Goal: Task Accomplishment & Management: Use online tool/utility

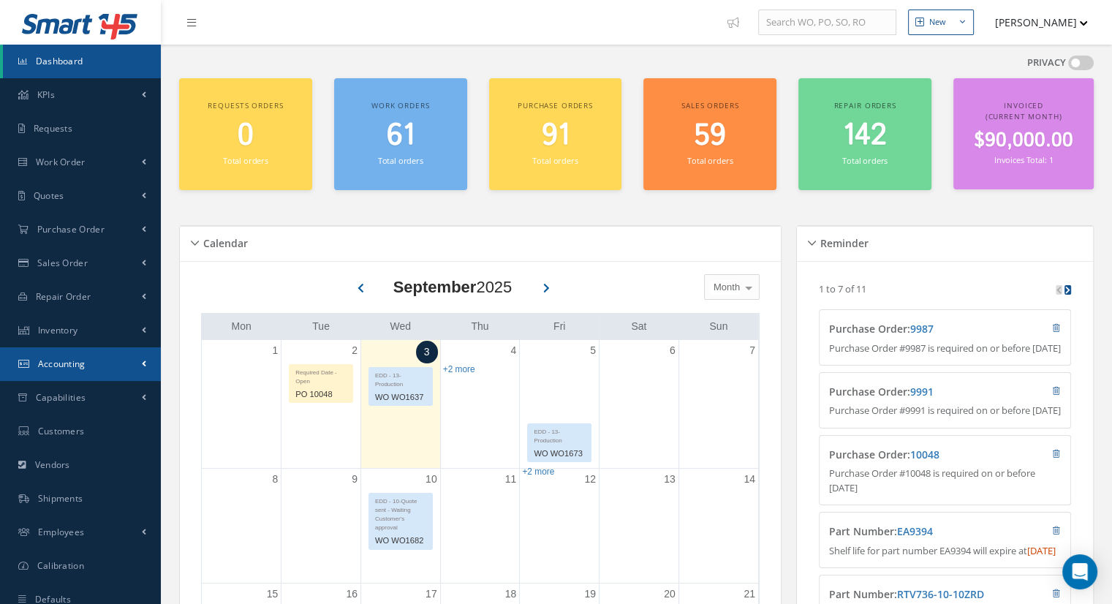
click at [76, 365] on span "Accounting" at bounding box center [62, 363] width 48 height 12
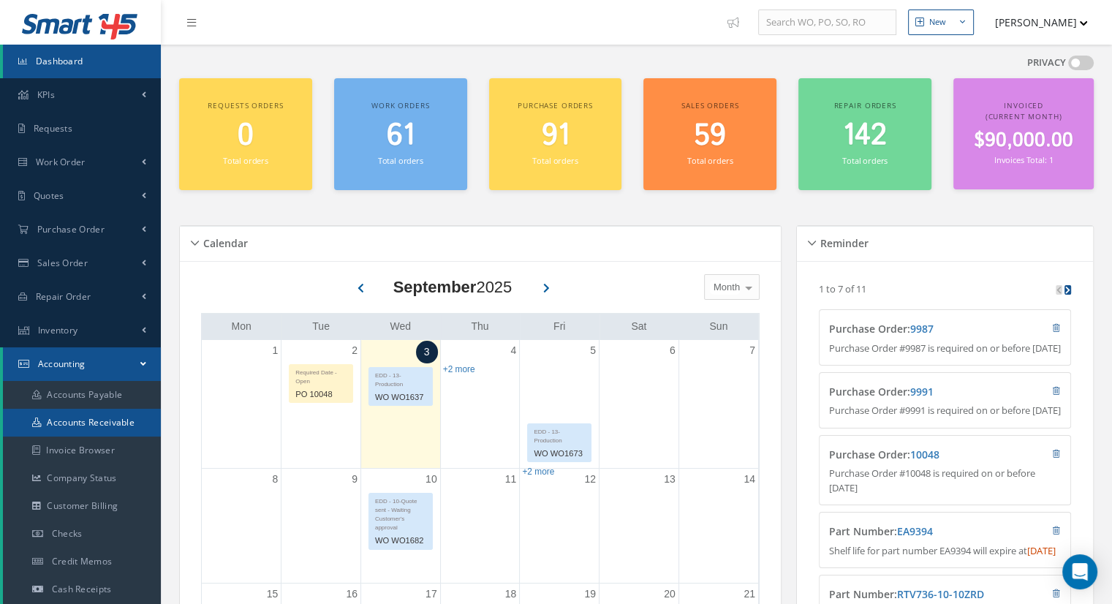
click at [101, 416] on link "Accounts Receivable" at bounding box center [82, 423] width 158 height 28
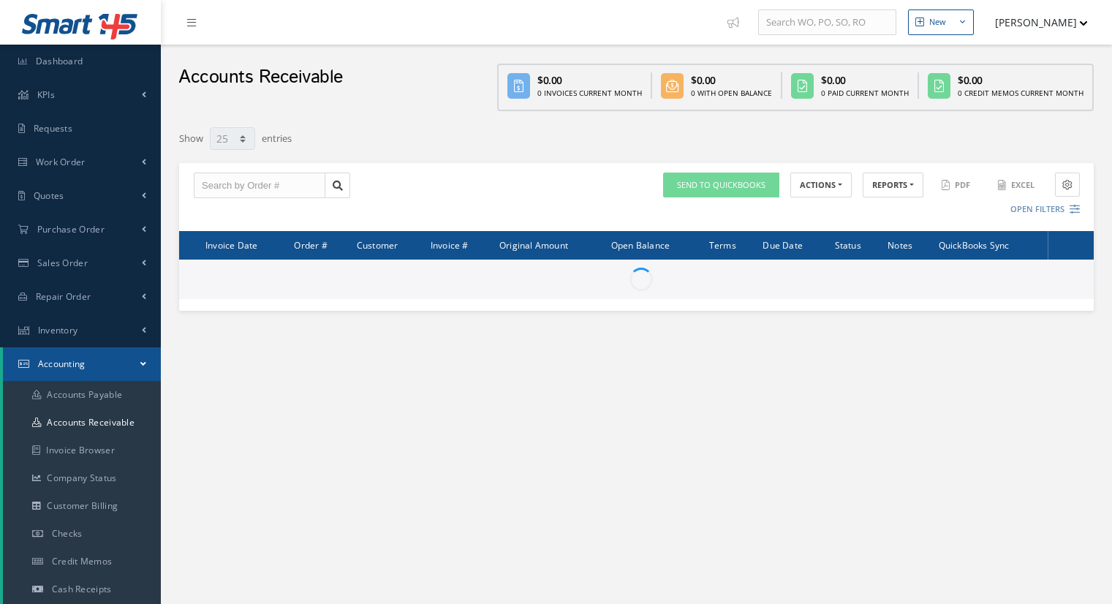
select select "25"
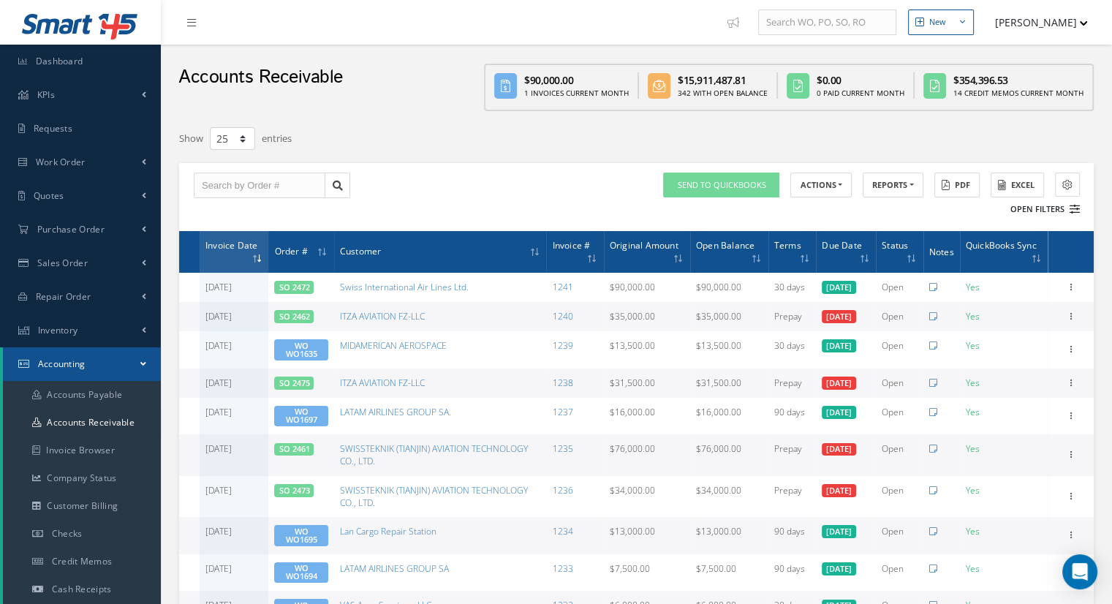
click at [1036, 211] on button "Open Filters" at bounding box center [1038, 209] width 83 height 24
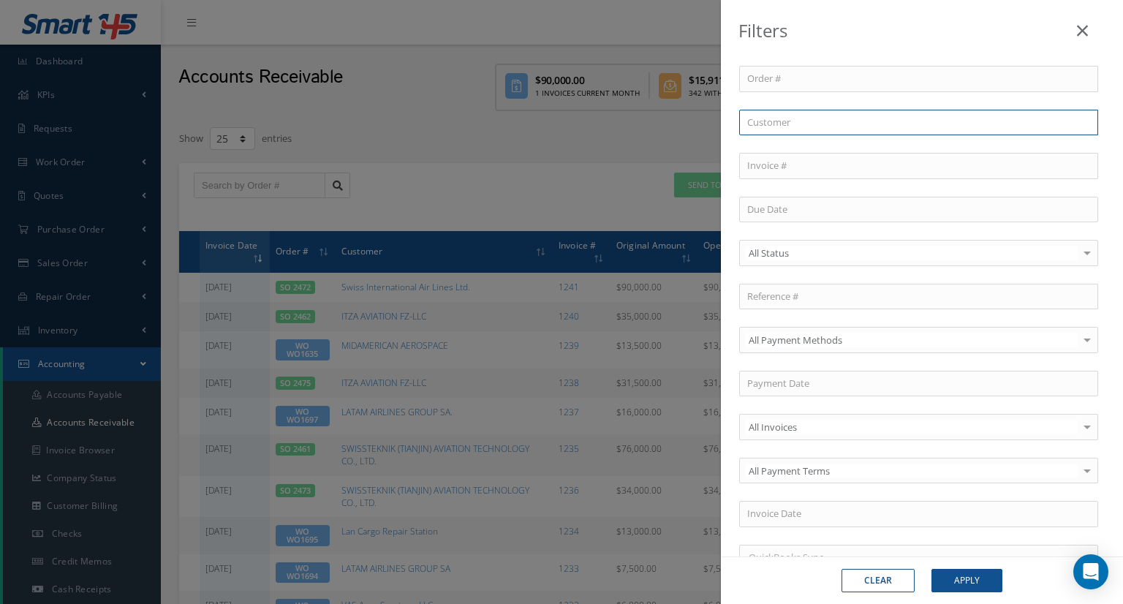
click at [792, 118] on input "text" at bounding box center [918, 123] width 359 height 26
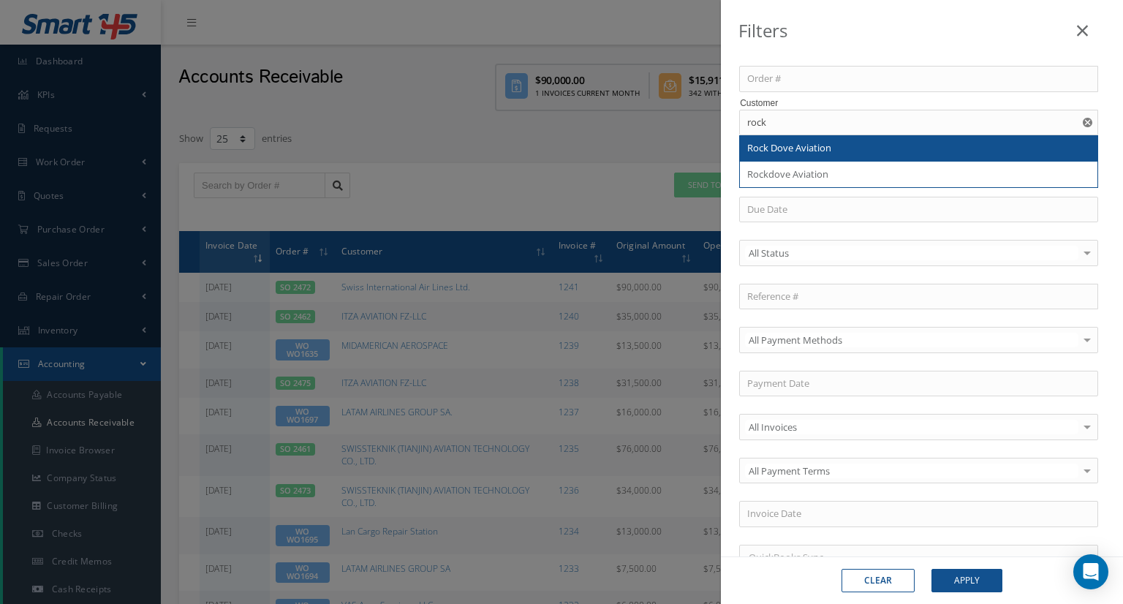
click at [797, 150] on span "Rock Dove Aviation" at bounding box center [789, 147] width 84 height 13
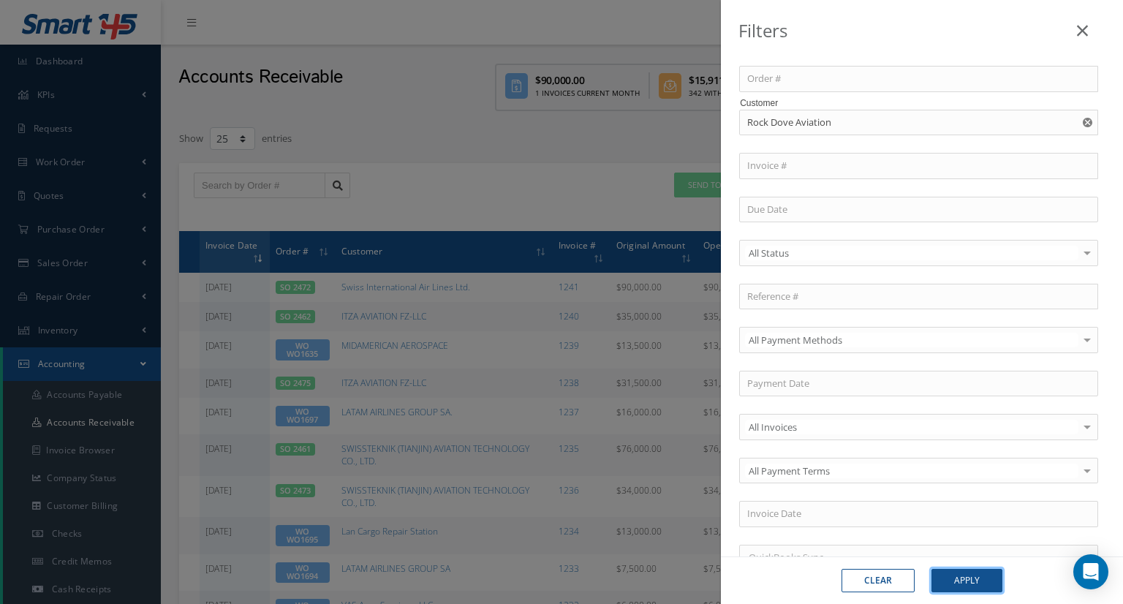
click at [958, 577] on button "Apply" at bounding box center [966, 580] width 71 height 23
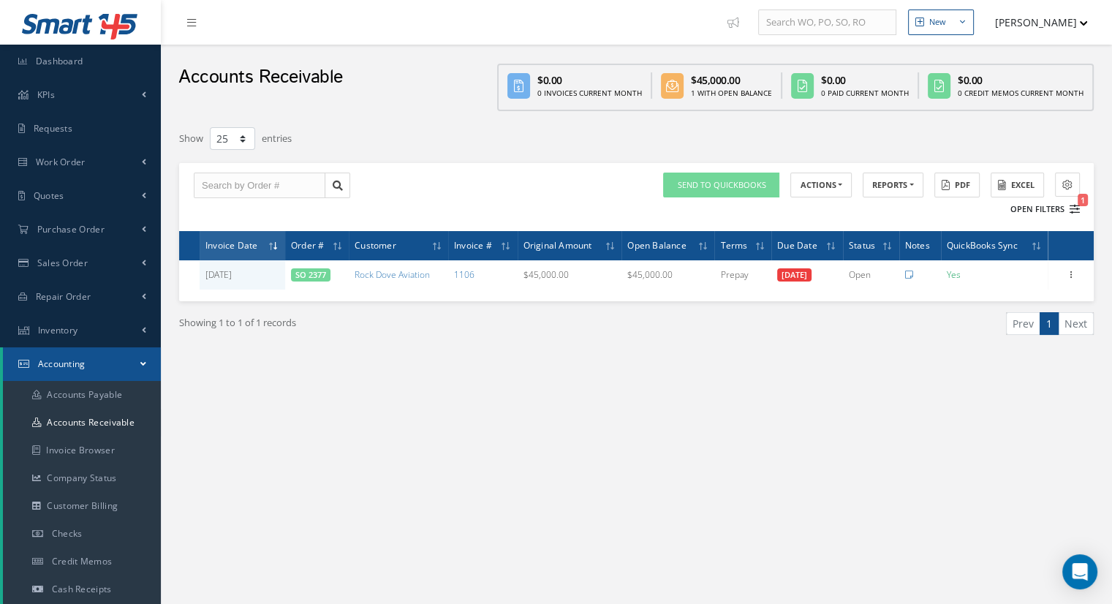
click at [1031, 209] on button "Open Filters 1" at bounding box center [1038, 209] width 83 height 24
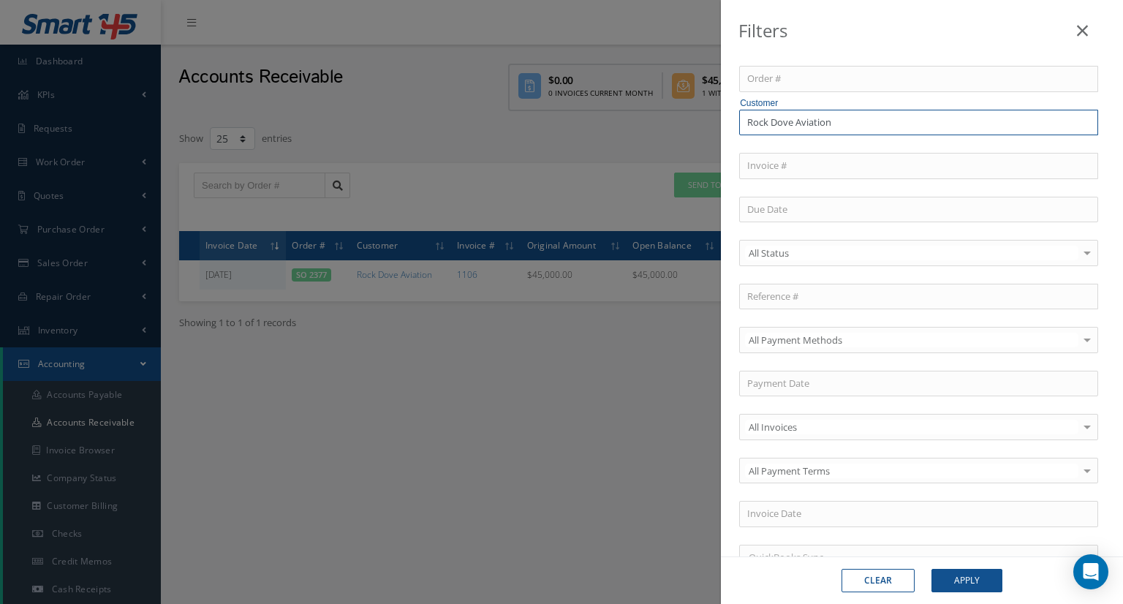
drag, startPoint x: 895, startPoint y: 118, endPoint x: 673, endPoint y: 79, distance: 225.6
click at [673, 79] on div "Filters Order # Customer Rock Dove Aviation Invoice # All Status All Status Ope…" at bounding box center [561, 302] width 1123 height 604
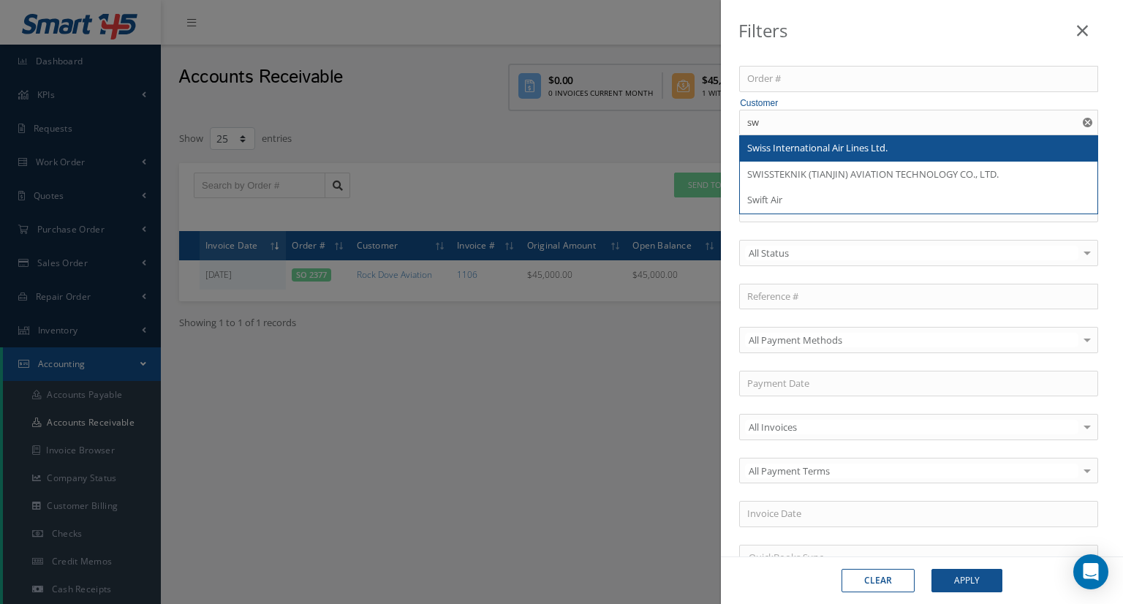
click at [854, 150] on span "Swiss International Air Lines Ltd." at bounding box center [817, 147] width 140 height 13
type input "Swiss International Air Lines Ltd."
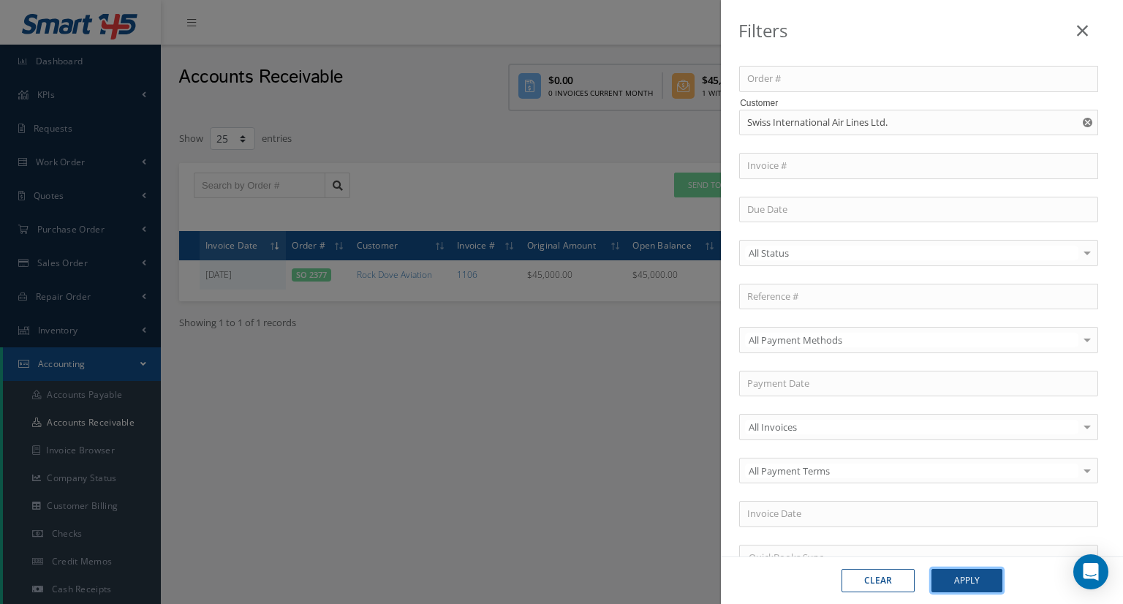
click at [974, 585] on button "Apply" at bounding box center [966, 580] width 71 height 23
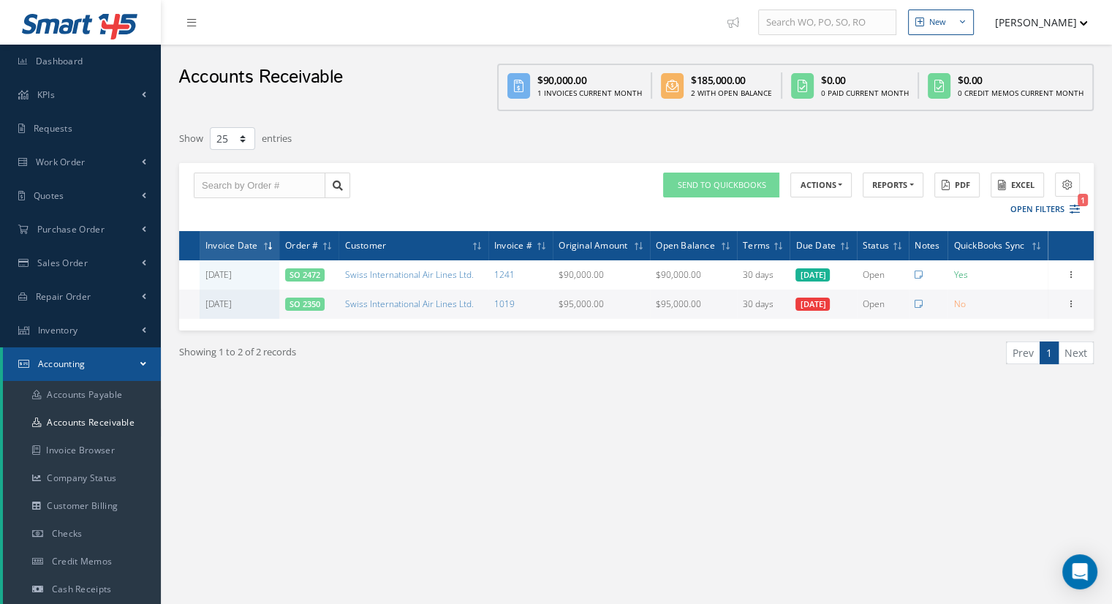
click at [602, 380] on div "Showing 1 to 2 of 2 records Prev 1 Next" at bounding box center [636, 365] width 936 height 71
click at [110, 417] on link "Accounts Receivable" at bounding box center [82, 423] width 158 height 28
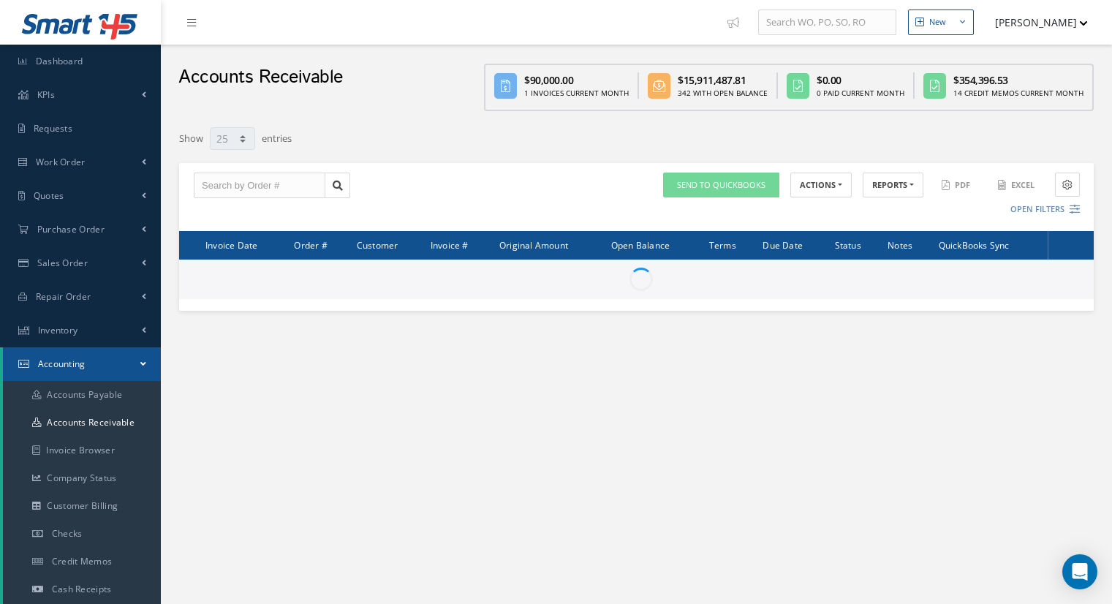
select select "25"
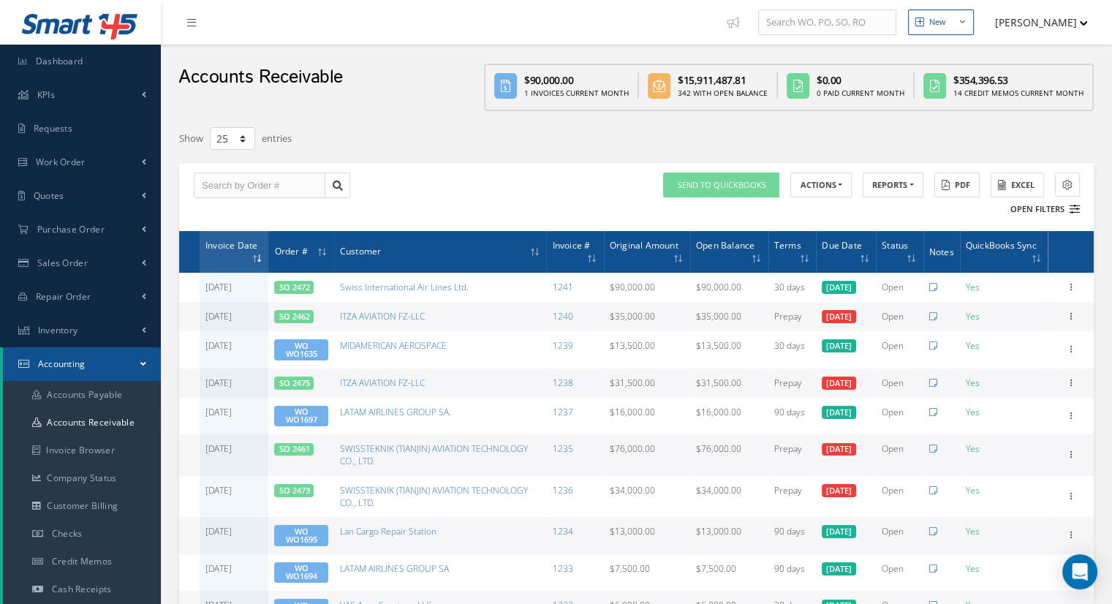
click at [1027, 211] on button "Open Filters" at bounding box center [1038, 209] width 83 height 24
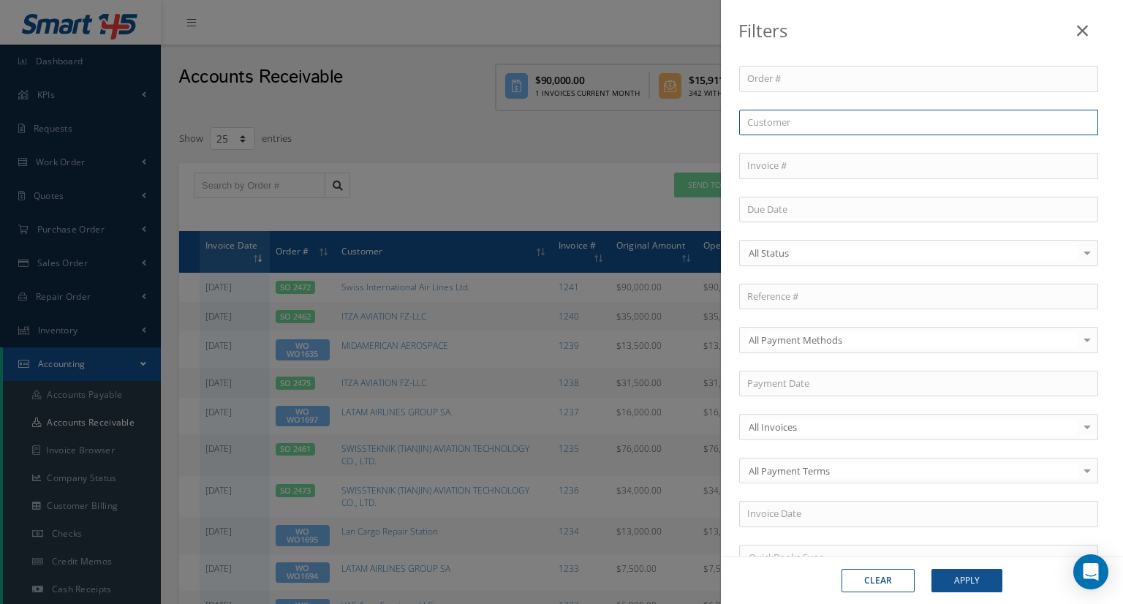
drag, startPoint x: 791, startPoint y: 147, endPoint x: 801, endPoint y: 234, distance: 87.6
click at [797, 186] on div "Order # Customer Invoice # All Status All Status Open Paid Partially Paid No el…" at bounding box center [921, 327] width 387 height 522
paste input "SWISSTEKNIK"
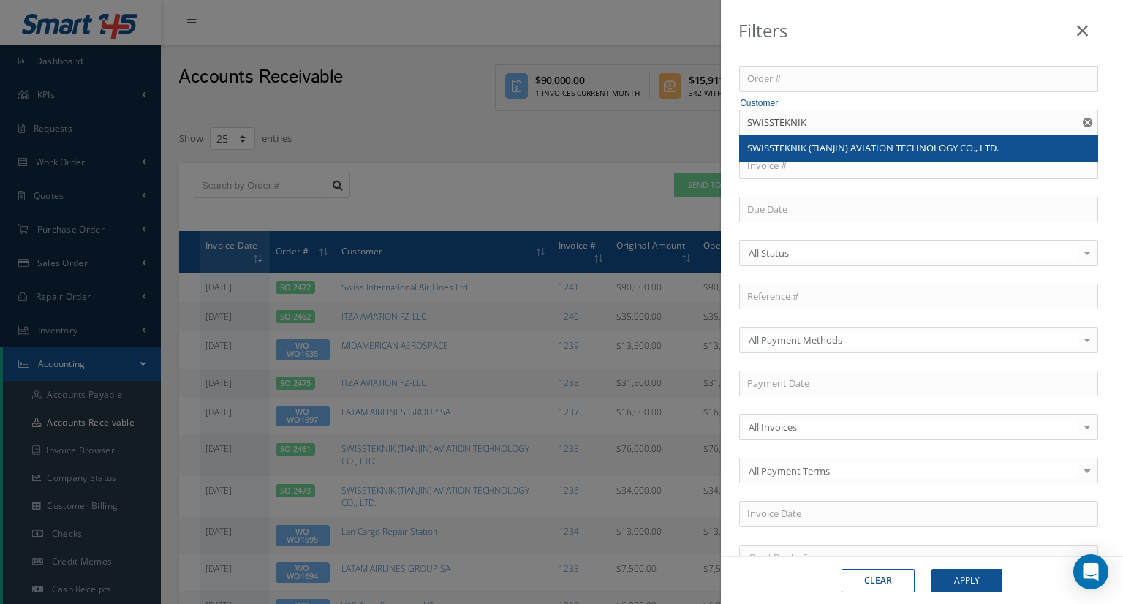
click at [854, 146] on span "SWISSTEKNIK (TIANJIN) AVIATION TECHNOLOGY CO., LTD." at bounding box center [872, 147] width 251 height 13
type input "SWISSTEKNIK (TIANJIN) AVIATION TECHNOLOGY CO., LTD."
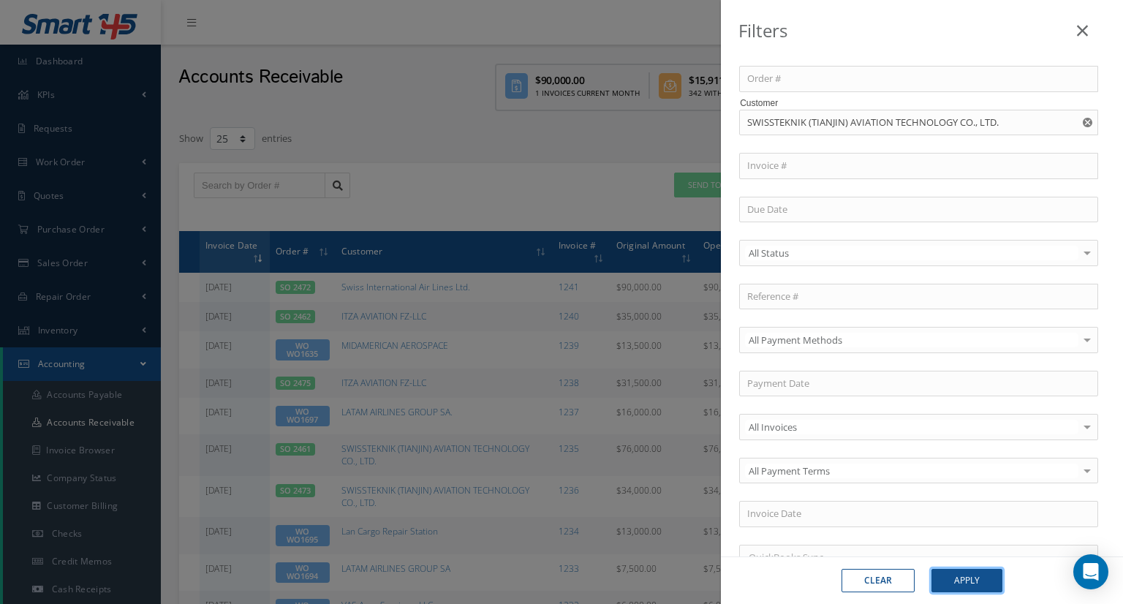
click at [949, 574] on button "Apply" at bounding box center [966, 580] width 71 height 23
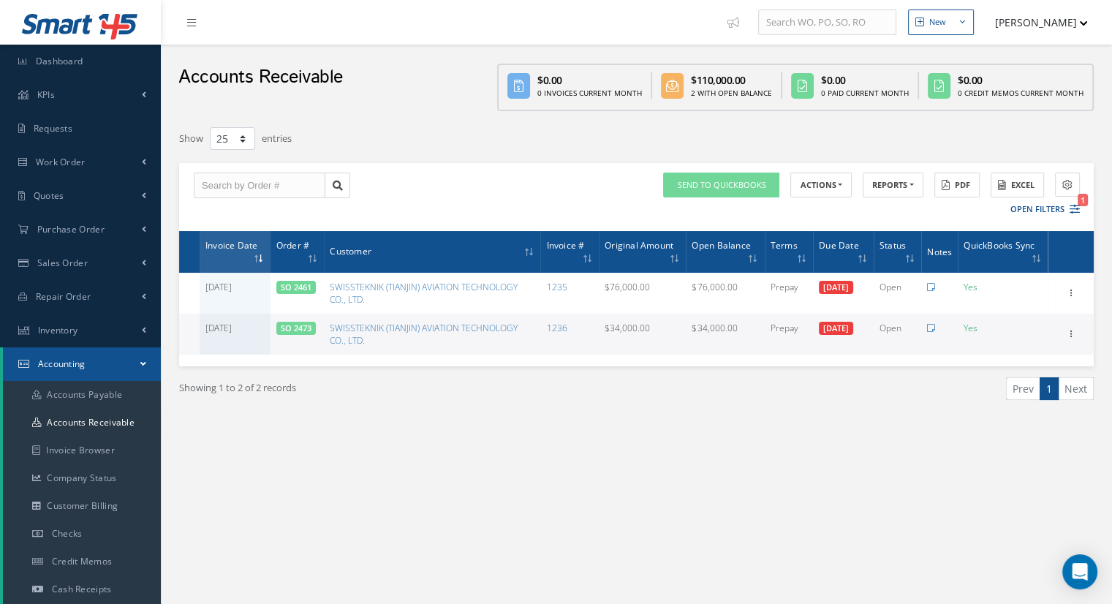
click at [648, 415] on div "Showing 1 to 2 of 2 records Prev 1 Next" at bounding box center [636, 401] width 936 height 71
click at [101, 425] on link "Accounts Receivable" at bounding box center [82, 423] width 158 height 28
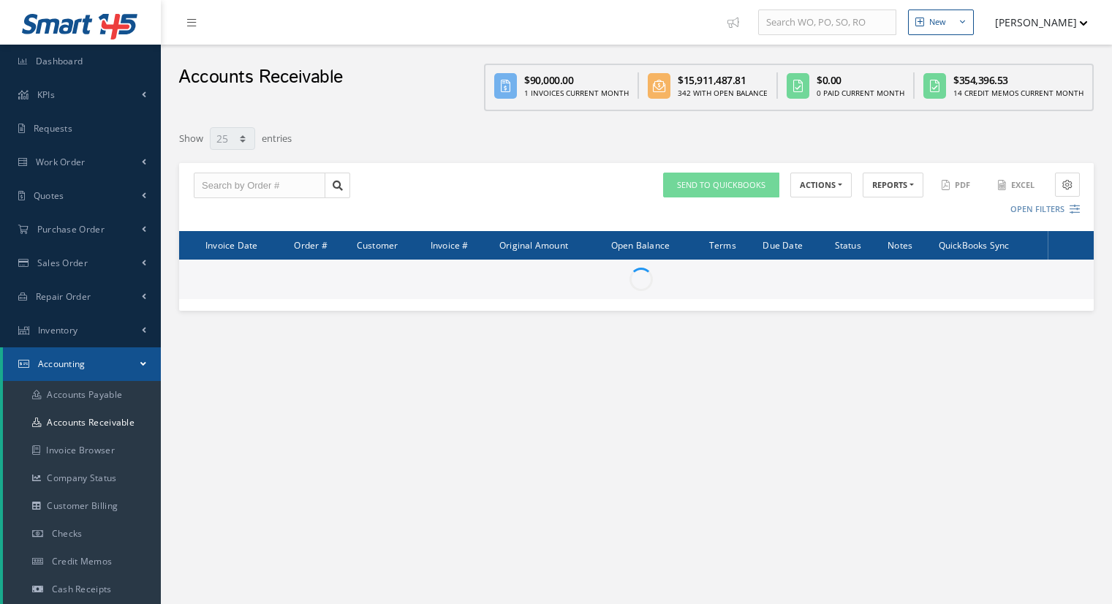
select select "25"
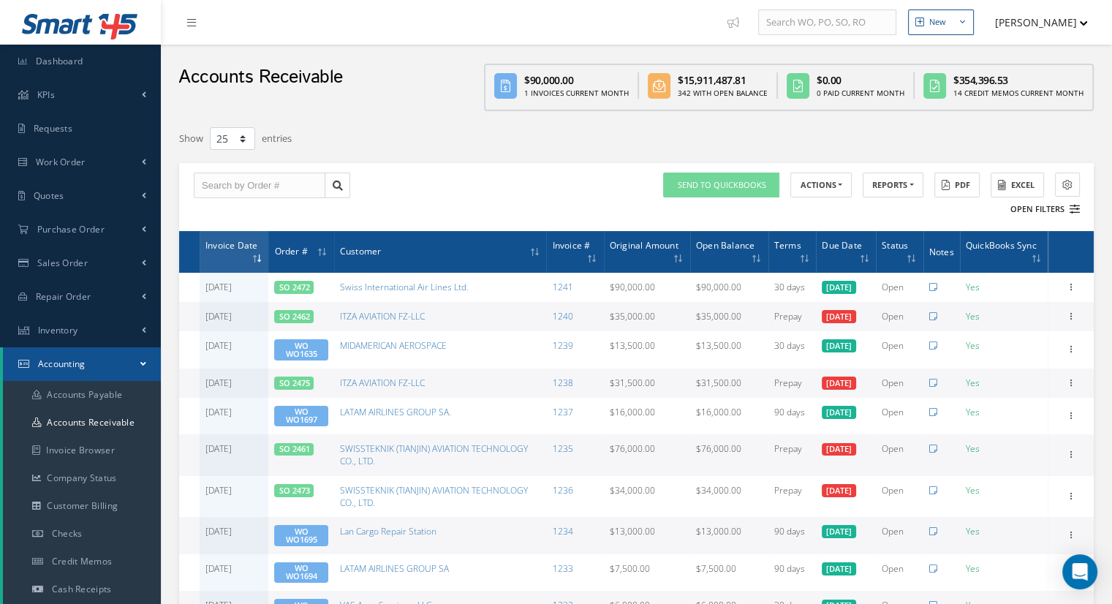
click at [1039, 200] on button "Open Filters" at bounding box center [1038, 209] width 83 height 24
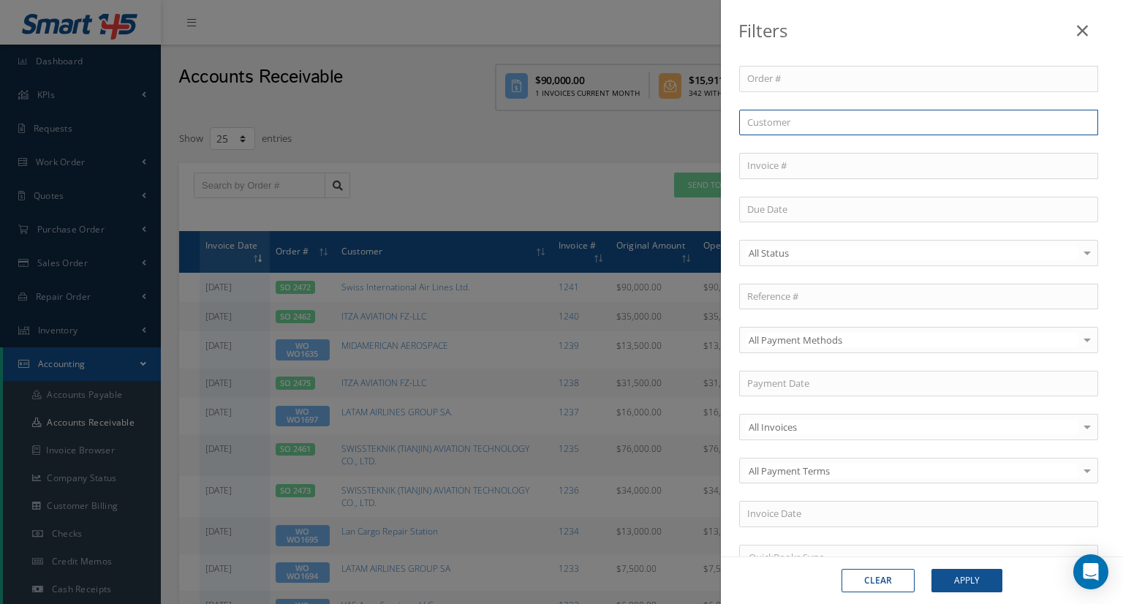
click at [776, 120] on input "text" at bounding box center [918, 123] width 359 height 26
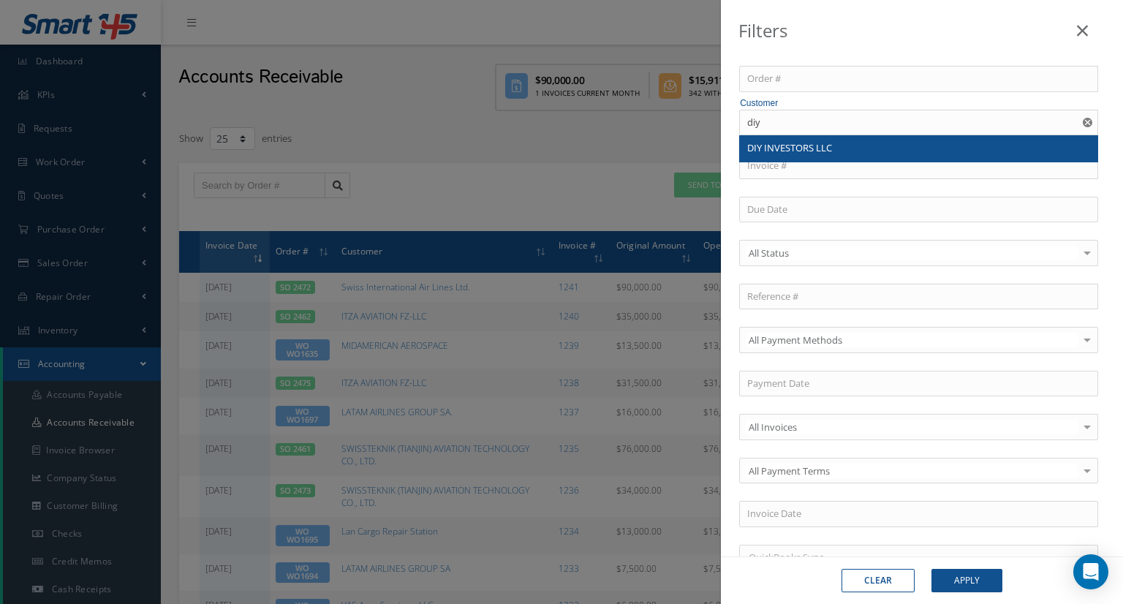
click at [829, 150] on span "DIY INVESTORS LLC" at bounding box center [789, 147] width 85 height 13
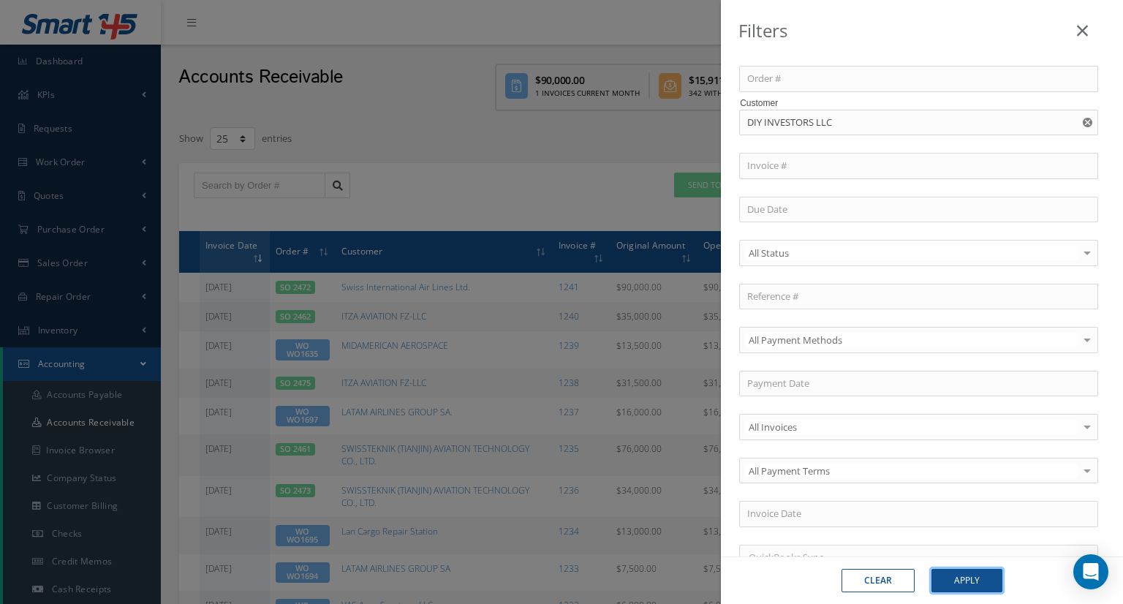
click at [982, 577] on button "Apply" at bounding box center [966, 580] width 71 height 23
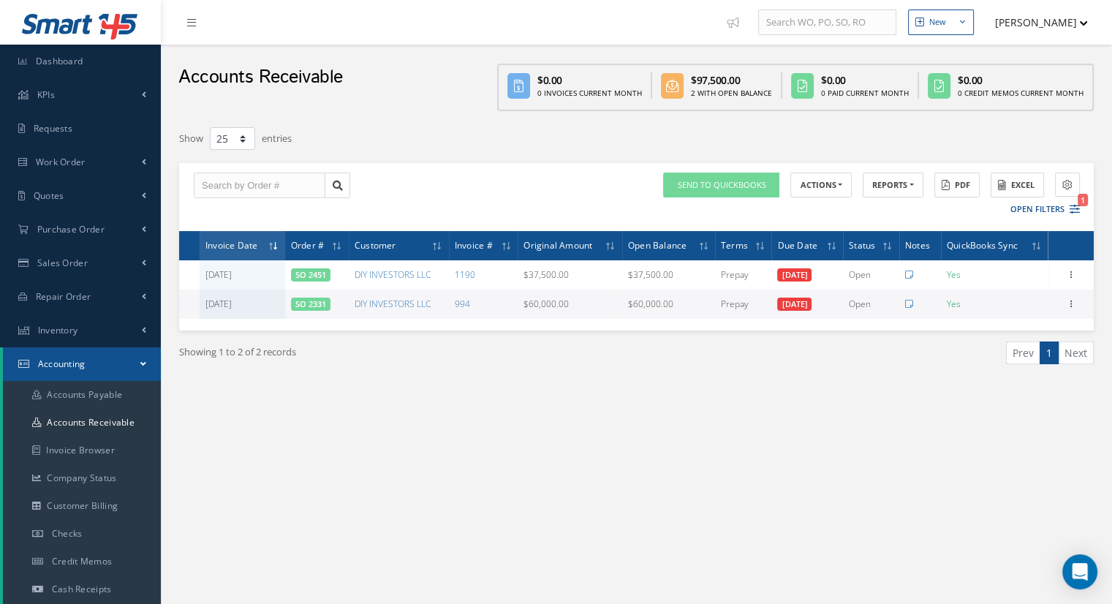
click at [697, 463] on div "New New Work Order New Purchase Order New Customer Quote New Sales Order New Re…" at bounding box center [636, 450] width 951 height 900
click at [534, 359] on div "Showing 1 to 2 of 2 records" at bounding box center [402, 358] width 469 height 34
click at [1041, 211] on button "Open Filters 1" at bounding box center [1038, 209] width 83 height 24
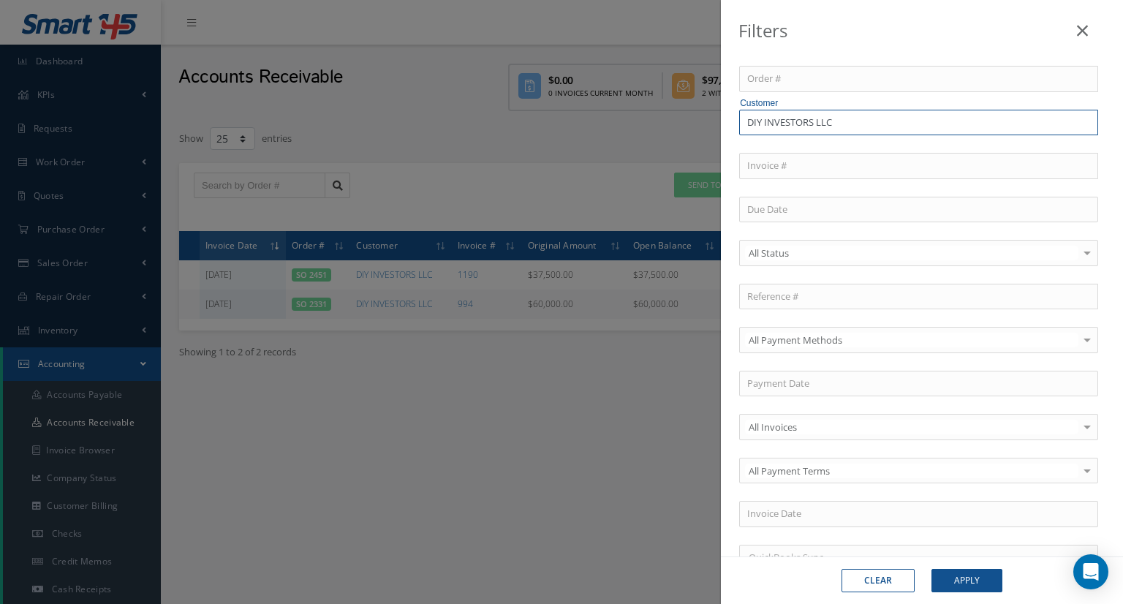
drag, startPoint x: 844, startPoint y: 128, endPoint x: 721, endPoint y: 140, distance: 122.6
click at [724, 138] on div "Order # Customer DIY INVESTORS LLC Invoice # All Status All Status Open Paid Pa…" at bounding box center [922, 308] width 402 height 543
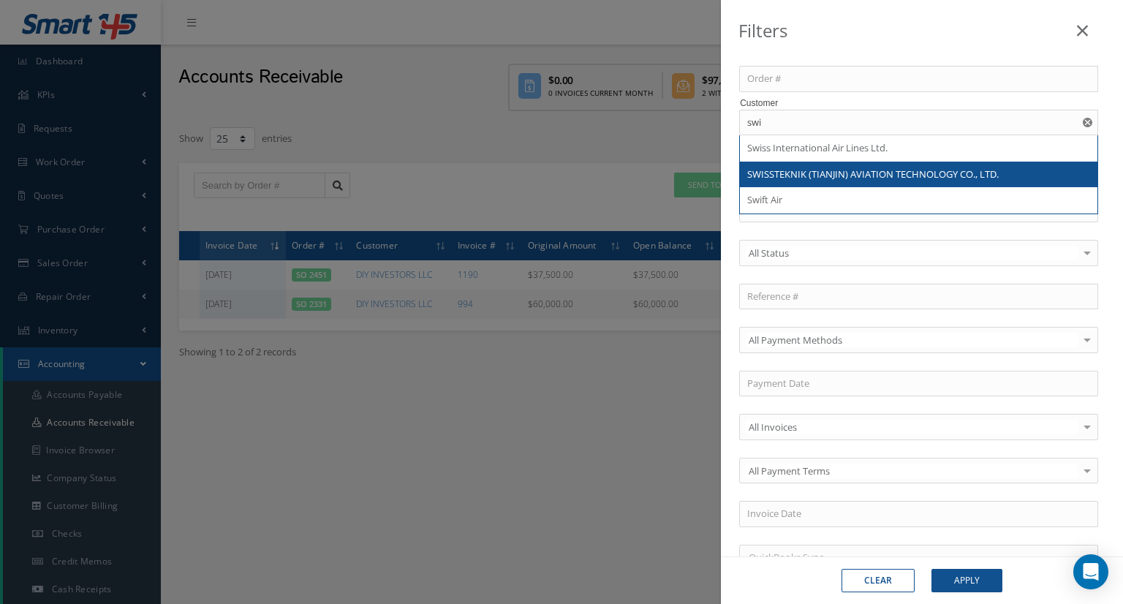
click at [833, 172] on span "SWISSTEKNIK (TIANJIN) AVIATION TECHNOLOGY CO., LTD." at bounding box center [872, 173] width 251 height 13
type input "SWISSTEKNIK (TIANJIN) AVIATION TECHNOLOGY CO., LTD."
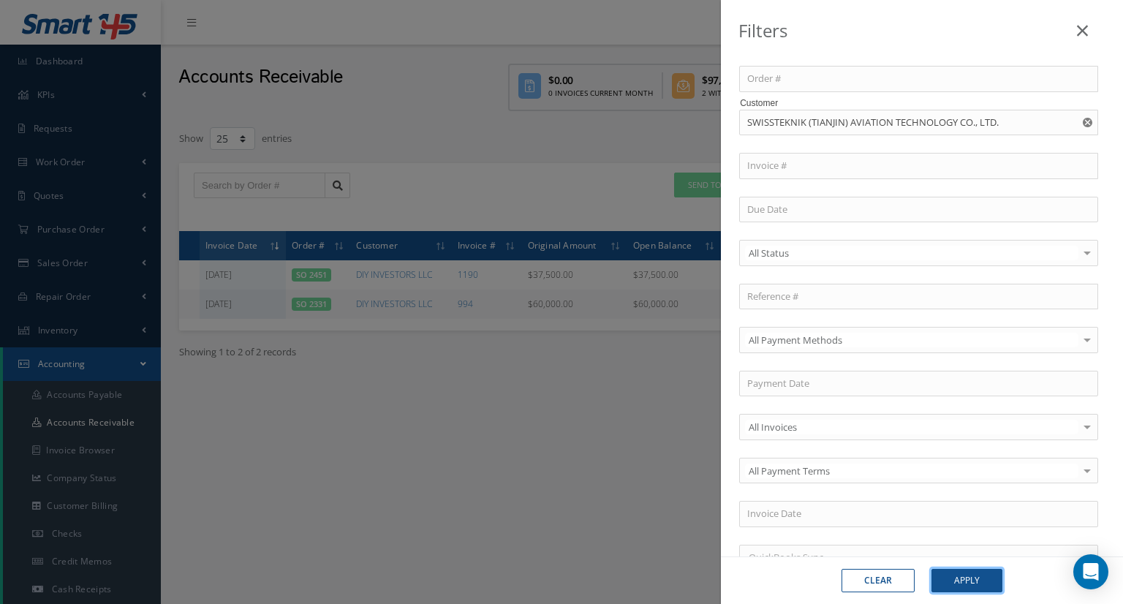
click at [979, 583] on button "Apply" at bounding box center [966, 580] width 71 height 23
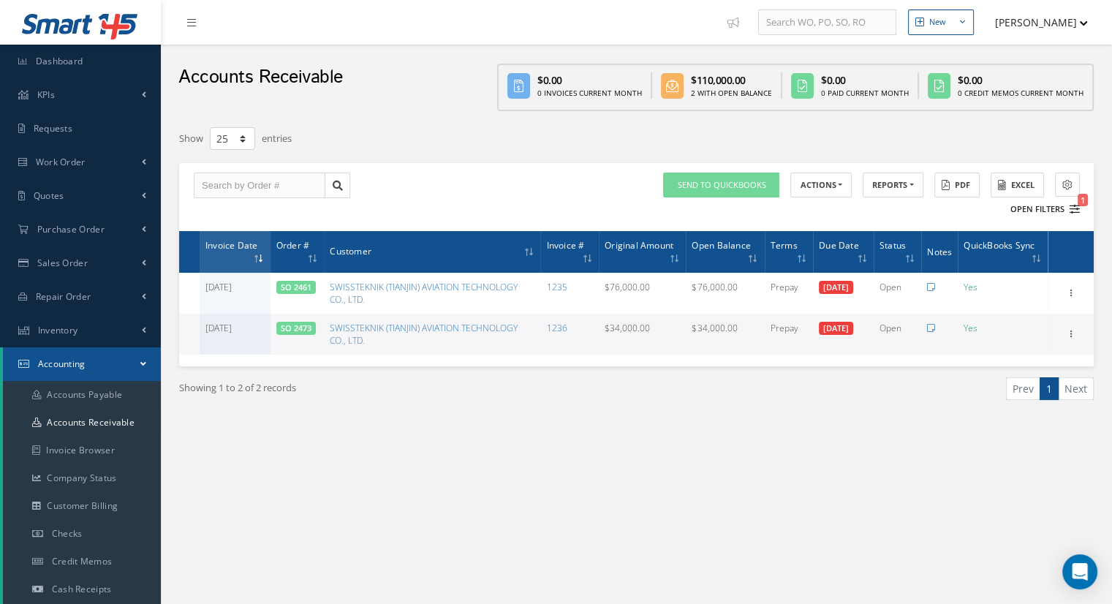
click at [1034, 205] on button "Open Filters 1" at bounding box center [1038, 209] width 83 height 24
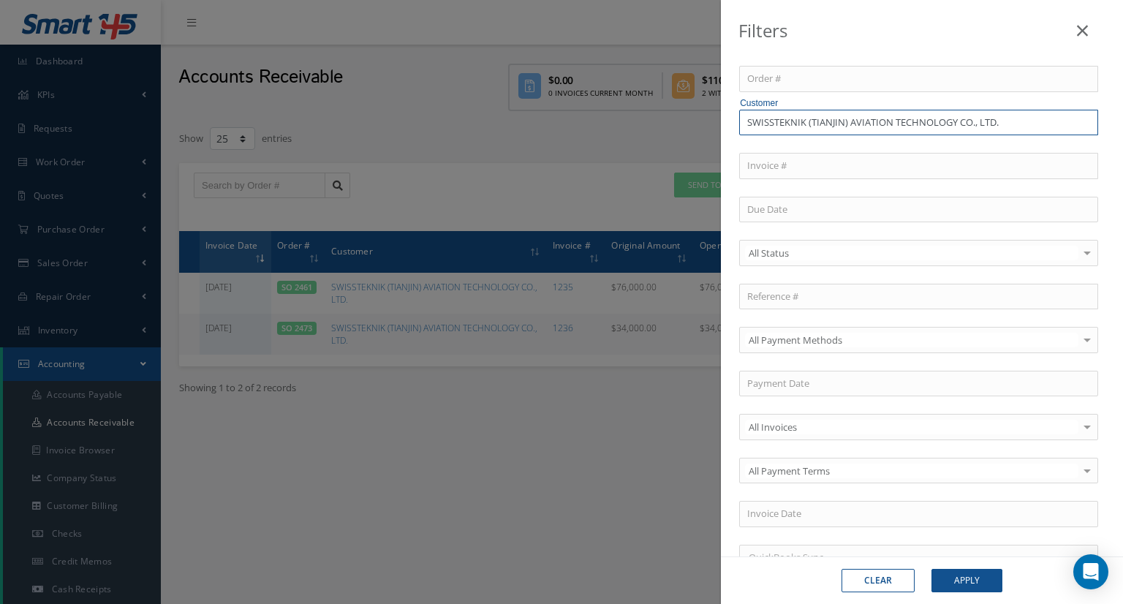
click at [847, 121] on input "SWISSTEKNIK (TIANJIN) AVIATION TECHNOLOGY CO., LTD." at bounding box center [918, 123] width 359 height 26
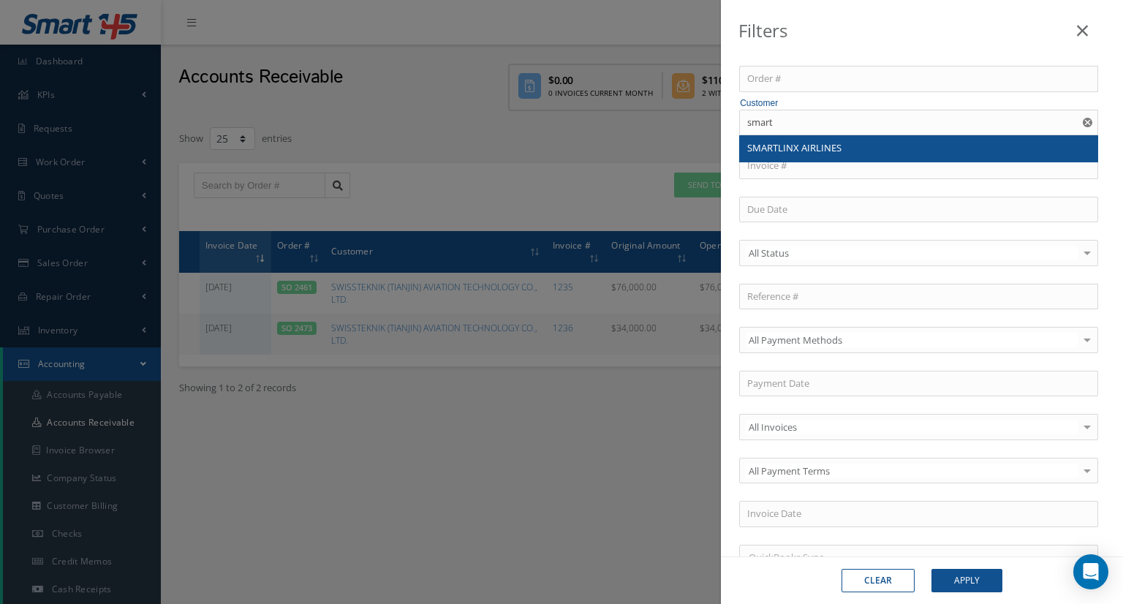
click at [852, 153] on div "SMARTLINX AIRLINES" at bounding box center [918, 148] width 343 height 15
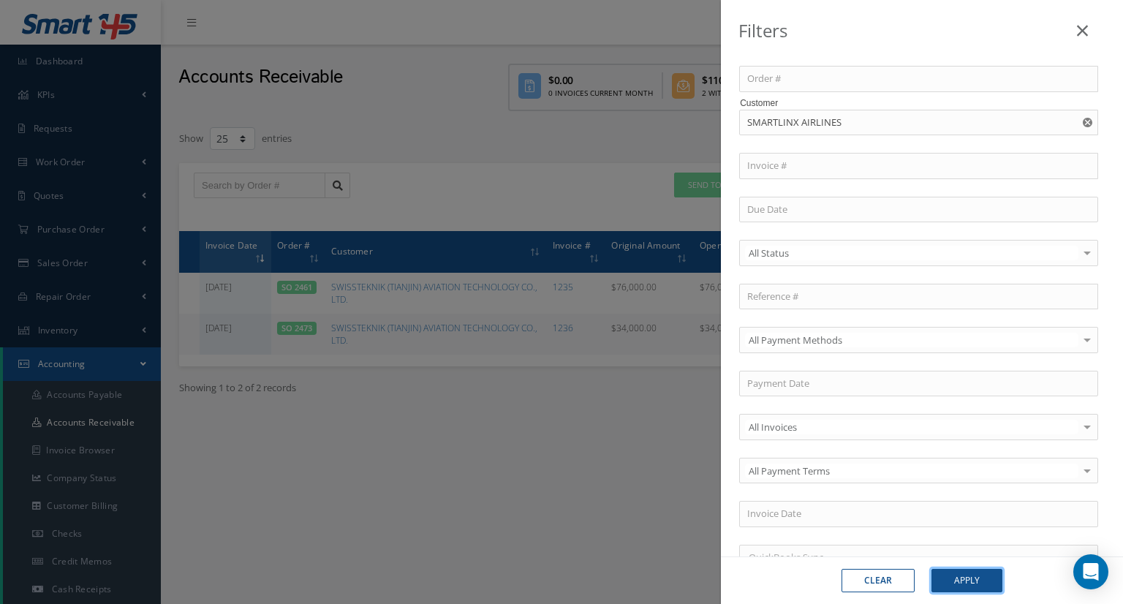
click at [955, 580] on button "Apply" at bounding box center [966, 580] width 71 height 23
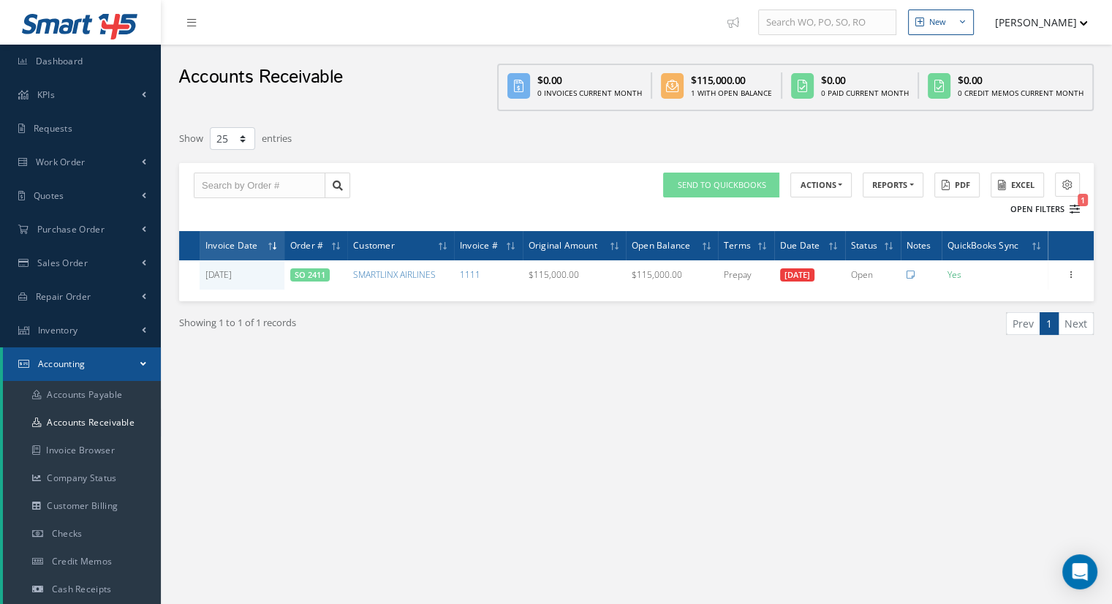
click at [1073, 209] on icon "1" at bounding box center [1074, 209] width 10 height 10
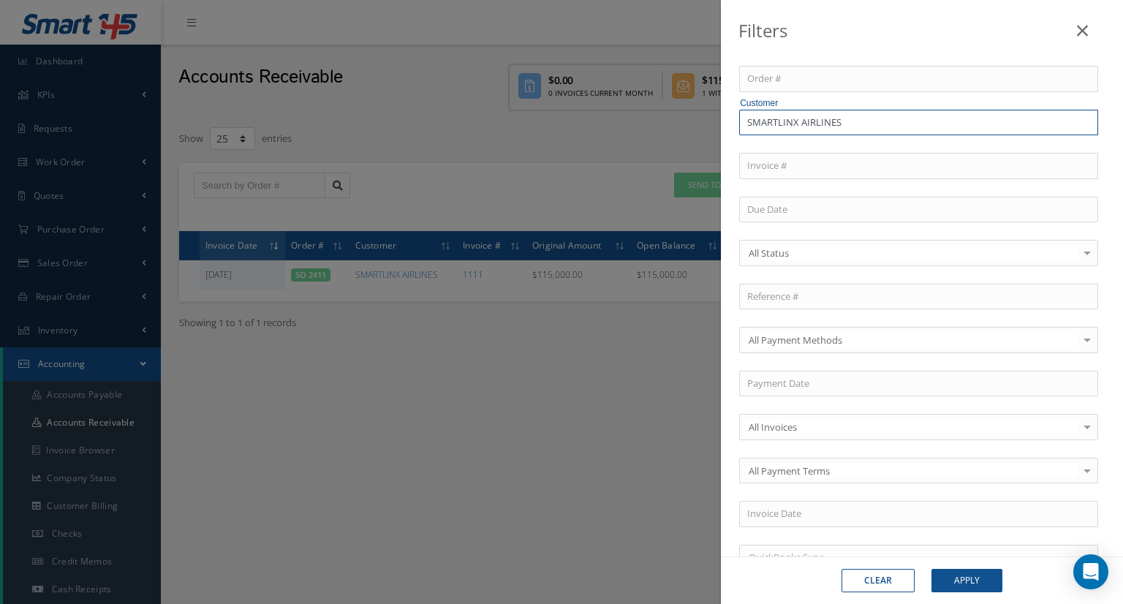
drag, startPoint x: 854, startPoint y: 124, endPoint x: 710, endPoint y: 118, distance: 144.8
click at [710, 118] on div "Filters Order # Customer SMARTLINX AIRLINES Invoice # All Status All Status Ope…" at bounding box center [561, 302] width 1123 height 604
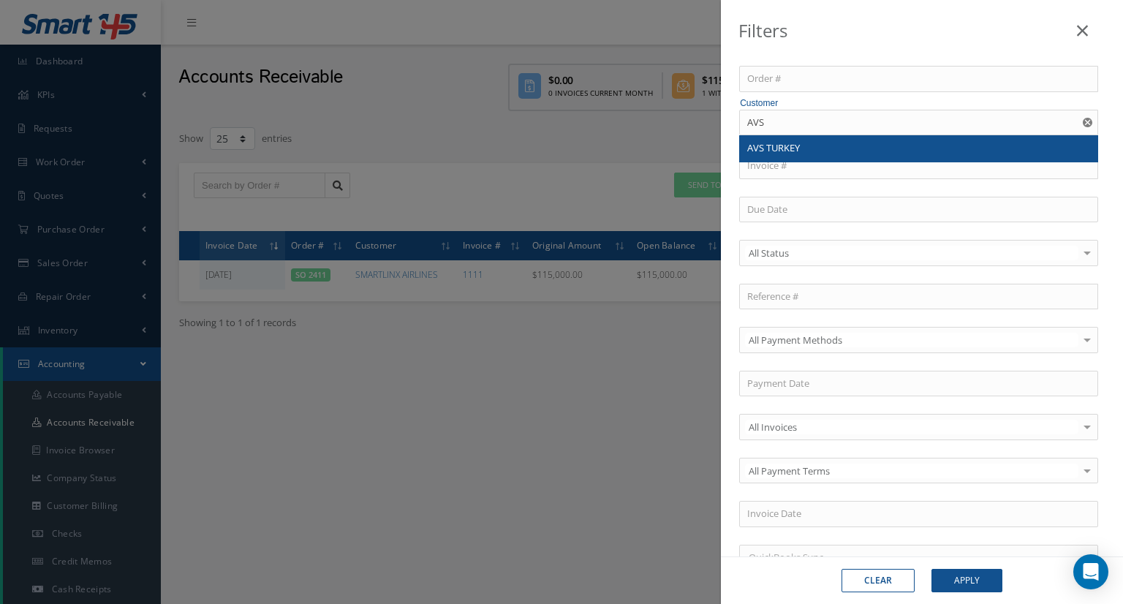
click at [782, 145] on span "AVS TURKEY" at bounding box center [773, 147] width 53 height 13
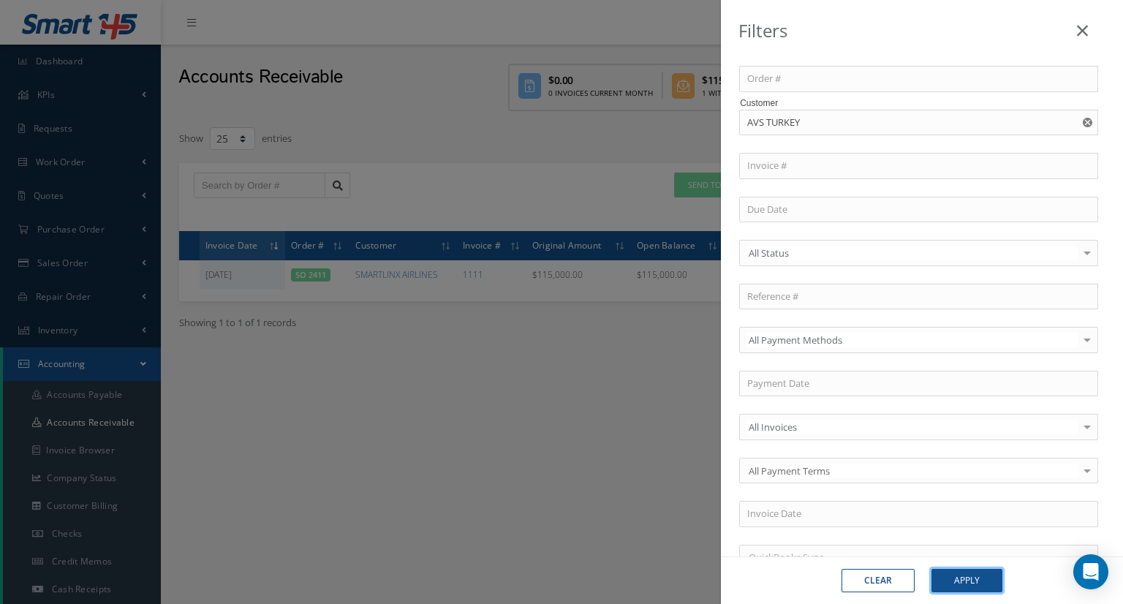
click at [955, 577] on button "Apply" at bounding box center [966, 580] width 71 height 23
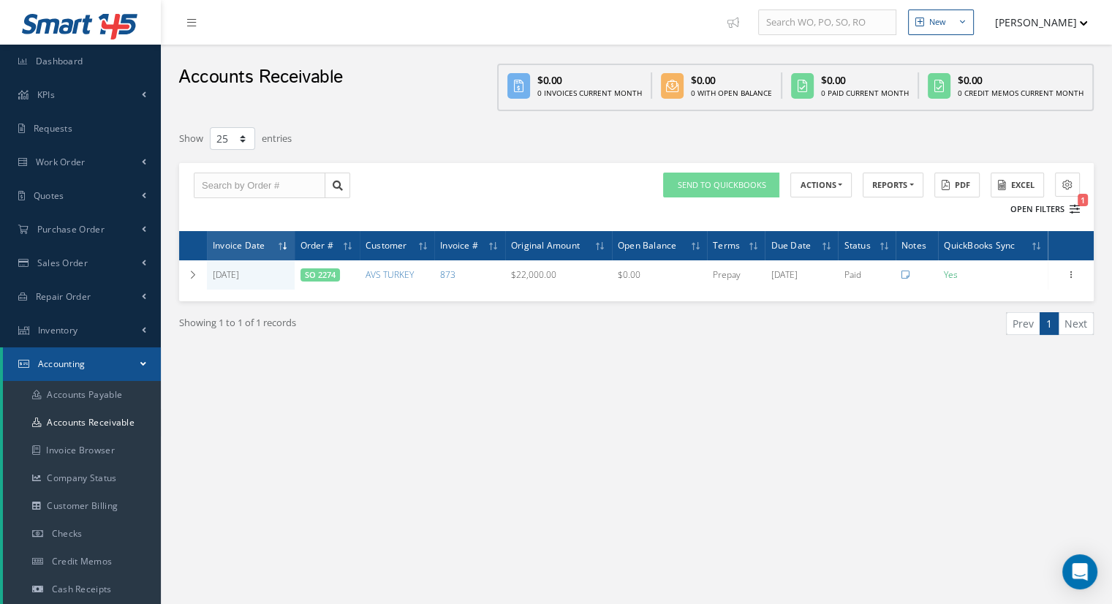
click at [1026, 205] on button "Open Filters 1" at bounding box center [1038, 209] width 83 height 24
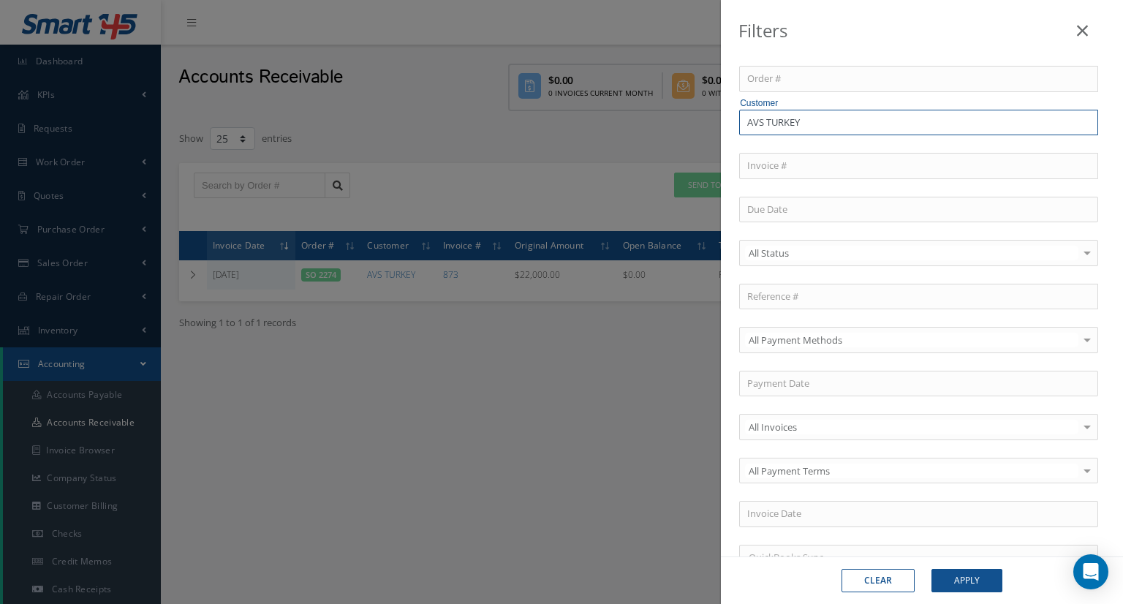
drag, startPoint x: 839, startPoint y: 124, endPoint x: 672, endPoint y: 119, distance: 167.5
click at [672, 119] on div "Filters Order # Customer AVS TURKEY Invoice # All Status All Status Open Paid P…" at bounding box center [561, 302] width 1123 height 604
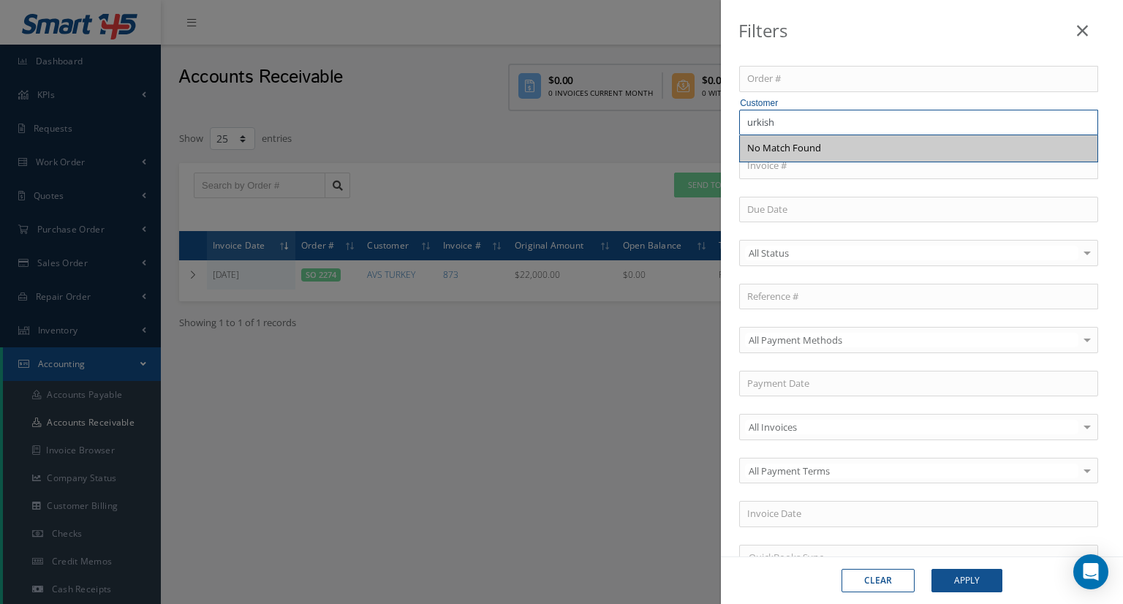
click at [745, 121] on input "urkish" at bounding box center [918, 123] width 359 height 26
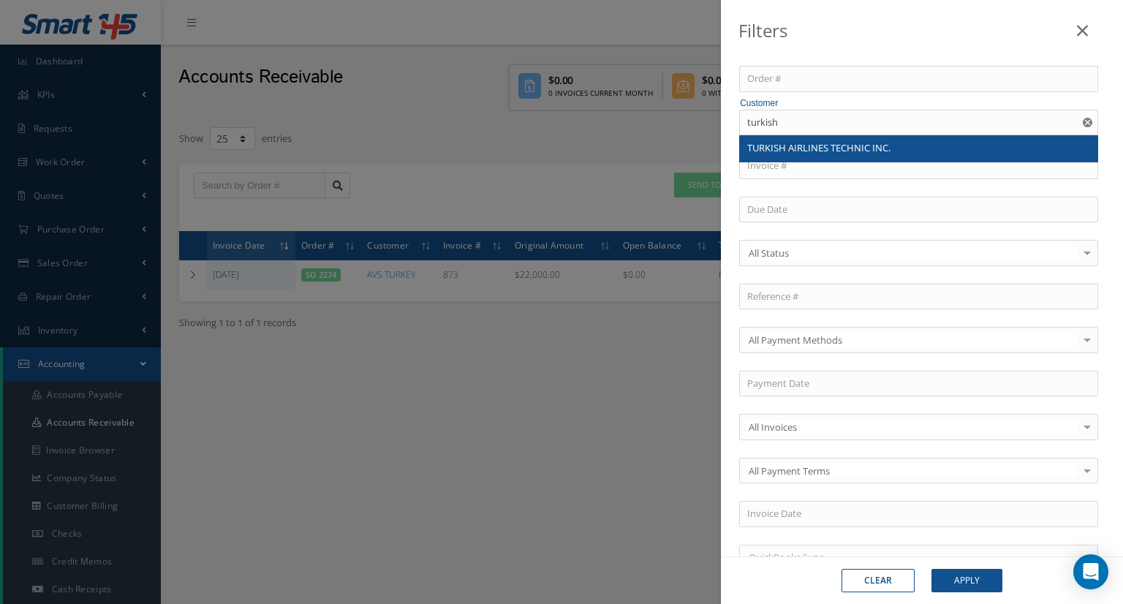
click at [784, 145] on span "TURKISH AIRLINES TECHNIC INC." at bounding box center [818, 147] width 143 height 13
type input "TURKISH AIRLINES TECHNIC INC."
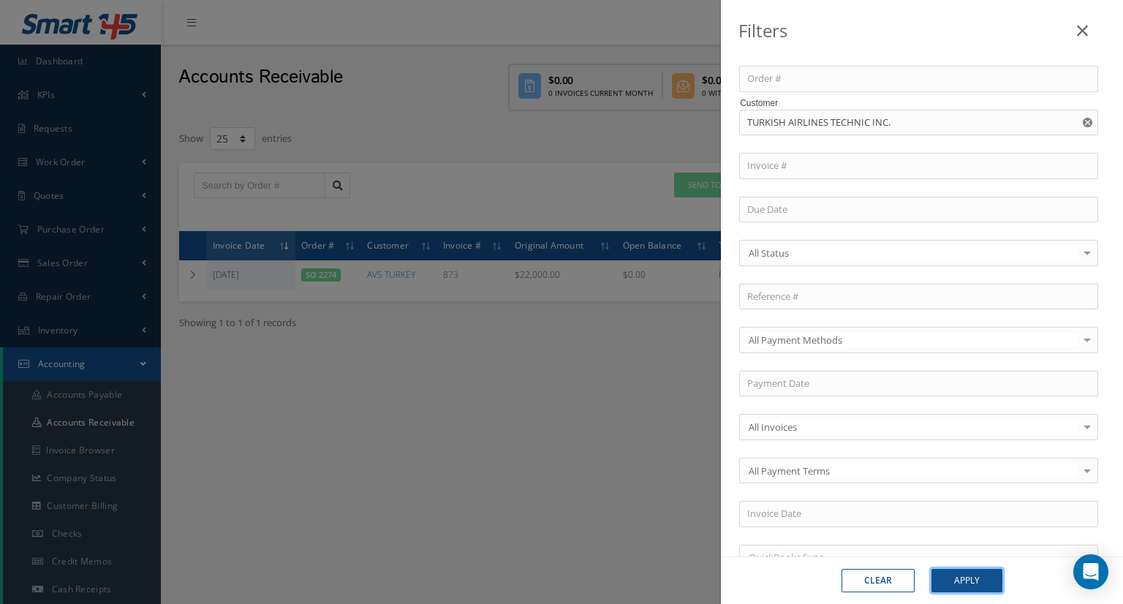
click at [949, 586] on button "Apply" at bounding box center [966, 580] width 71 height 23
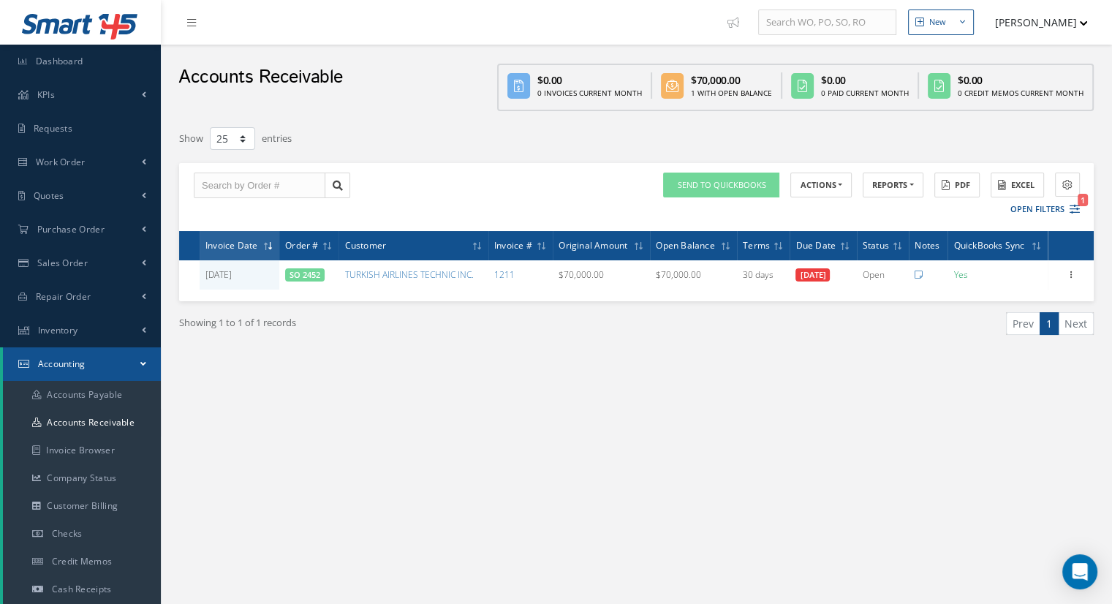
click at [687, 447] on div "New New Work Order New Purchase Order New Customer Quote New Sales Order New Re…" at bounding box center [636, 450] width 951 height 900
